Goal: Find specific page/section: Find specific page/section

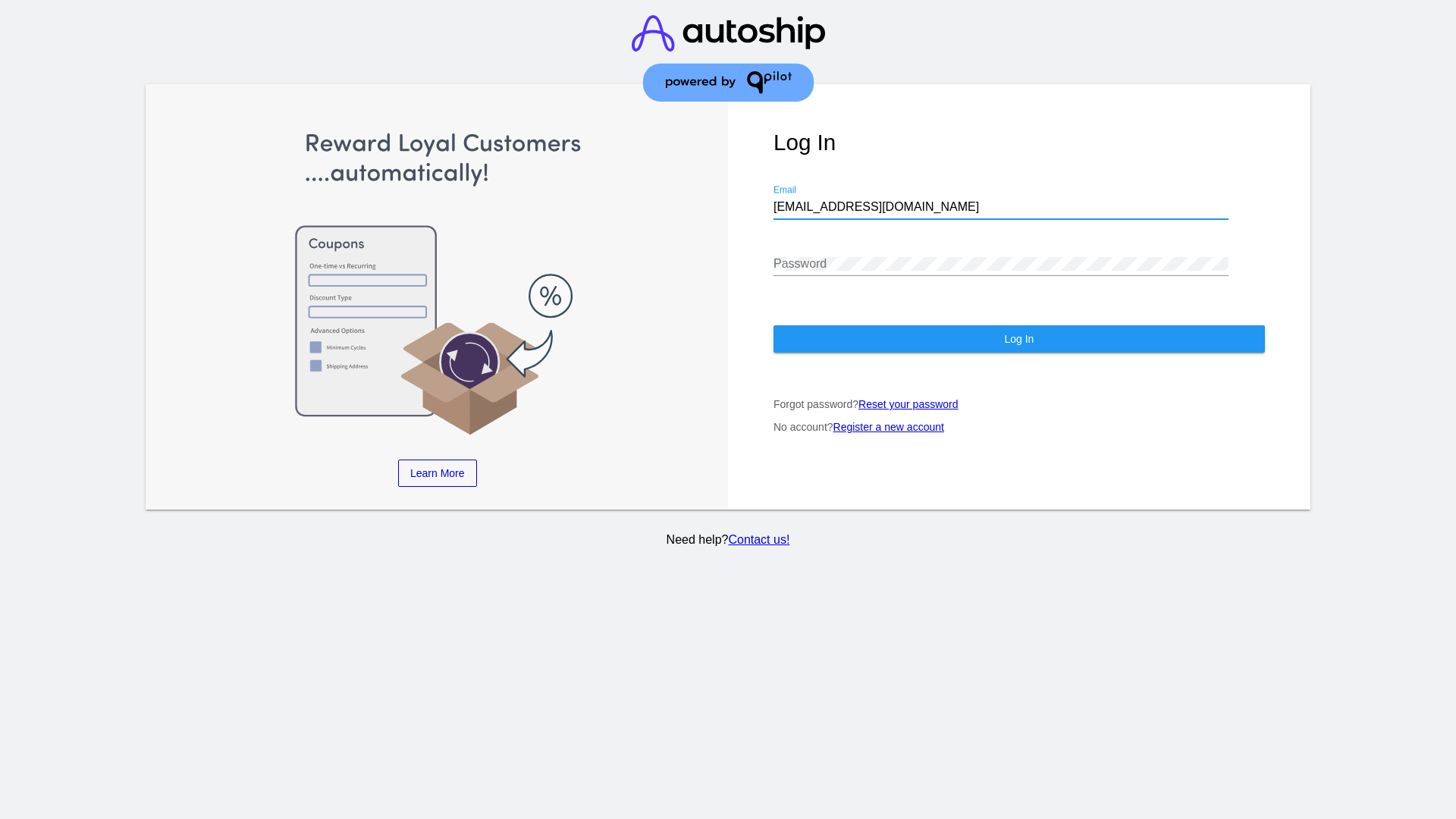
type input "[EMAIL_ADDRESS][DOMAIN_NAME]"
click at [1019, 339] on span "Log In" at bounding box center [1019, 339] width 30 height 12
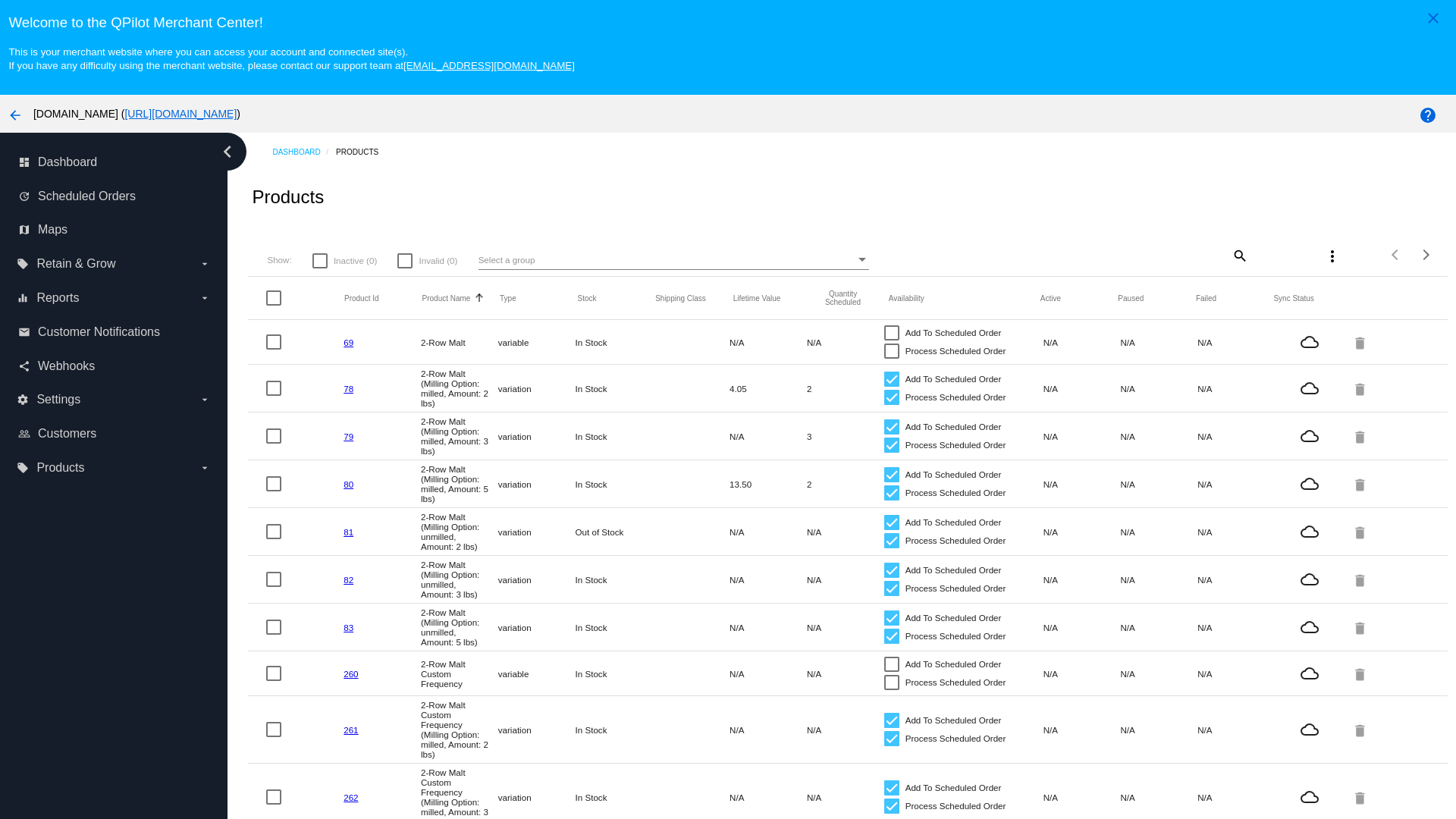
click at [1239, 254] on mat-icon "search" at bounding box center [1239, 254] width 18 height 23
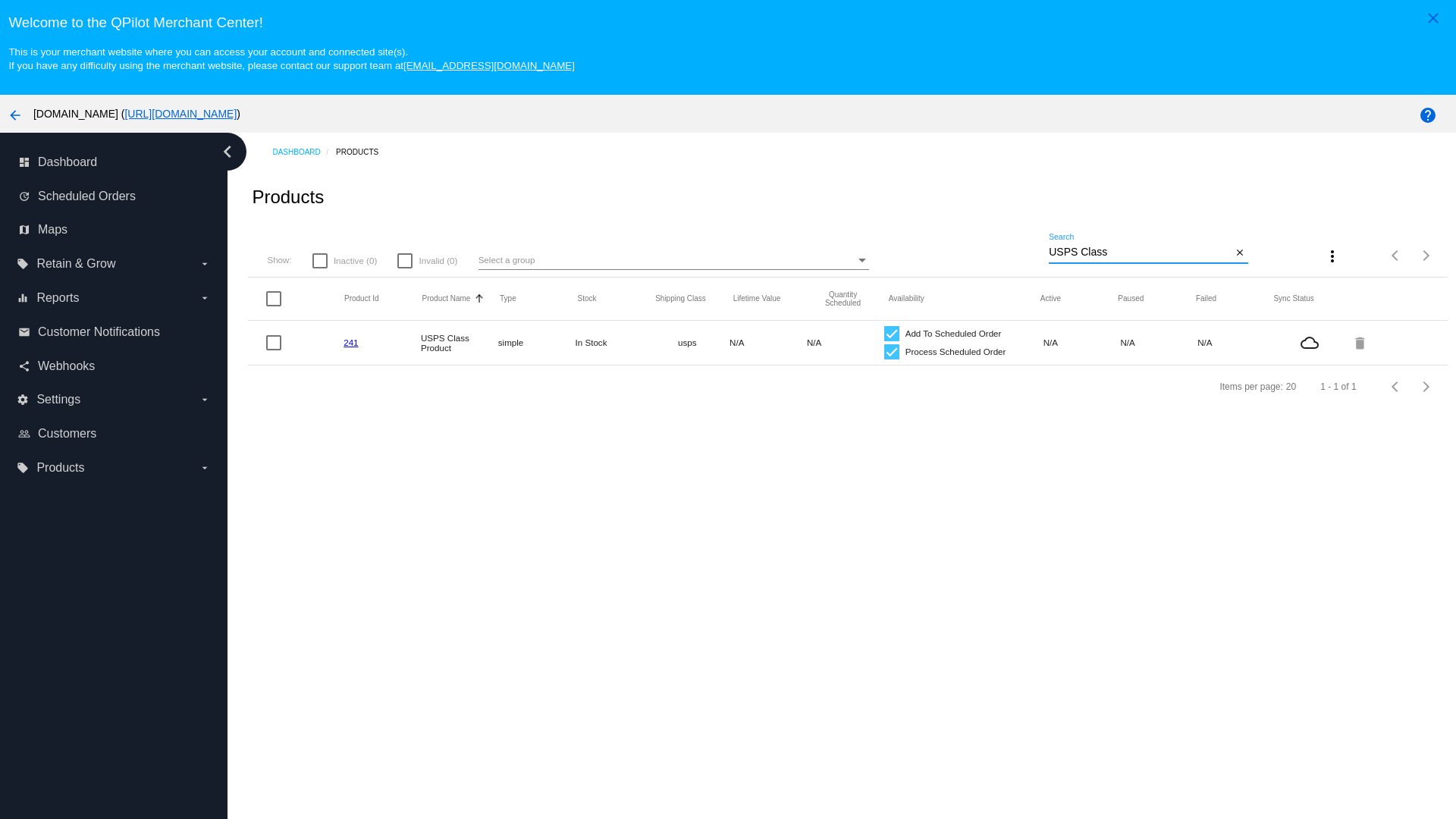
type input "Variable Enable"
